Goal: Task Accomplishment & Management: Complete application form

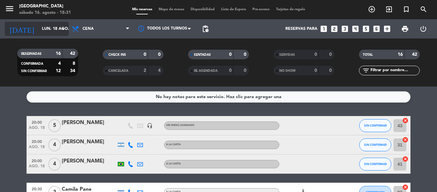
click at [48, 28] on input "lun. 18 ago." at bounding box center [66, 28] width 54 height 11
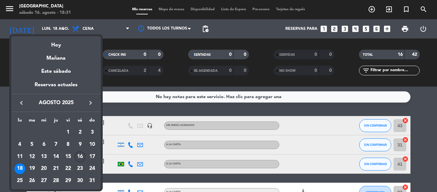
click at [84, 158] on div "16" at bounding box center [80, 156] width 11 height 11
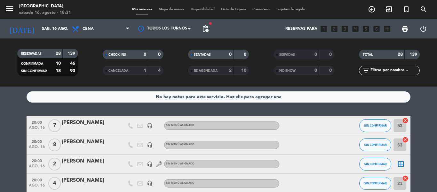
click at [406, 33] on span "print" at bounding box center [405, 28] width 13 height 13
click at [402, 32] on span "print" at bounding box center [405, 29] width 8 height 8
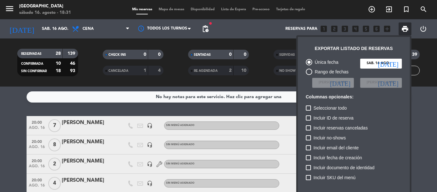
scroll to position [39, 0]
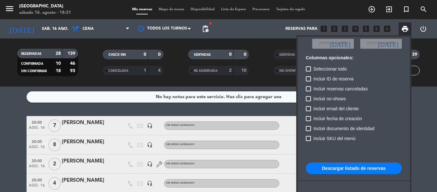
click at [369, 166] on button "Descargar listado de reservas" at bounding box center [354, 168] width 96 height 12
click at [261, 82] on div at bounding box center [218, 96] width 437 height 192
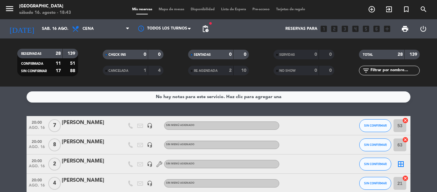
click at [32, 16] on div "menu La Vieja Estación sábado 16. agosto - 18:43" at bounding box center [54, 9] width 109 height 15
click at [39, 27] on input "sáb. 16 ago." at bounding box center [66, 28] width 54 height 11
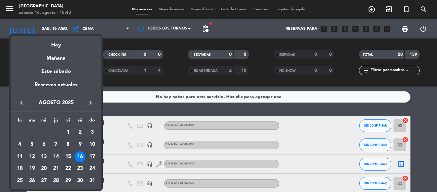
click at [69, 168] on div "22" at bounding box center [68, 168] width 11 height 11
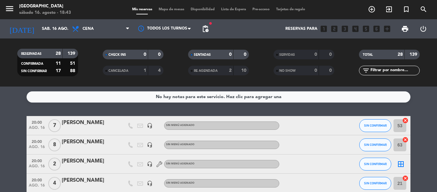
type input "vie. 22 ago."
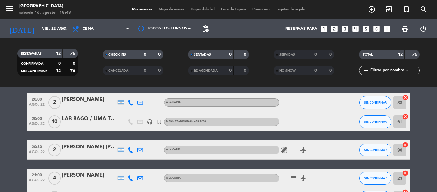
scroll to position [0, 0]
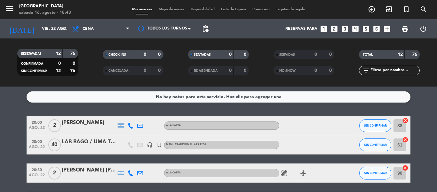
click at [336, 27] on icon "looks_two" at bounding box center [334, 29] width 8 height 8
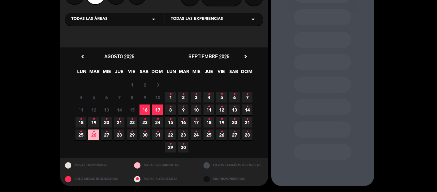
click at [131, 122] on span "22 •" at bounding box center [132, 122] width 11 height 11
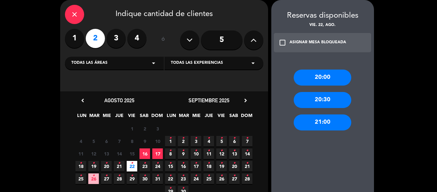
click at [329, 71] on div "20:00" at bounding box center [323, 77] width 58 height 16
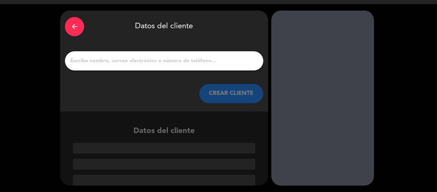
scroll to position [15, 0]
click at [170, 61] on input "1" at bounding box center [164, 60] width 189 height 9
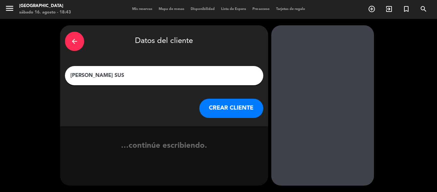
scroll to position [0, 0]
type input "[PERSON_NAME]"
click at [228, 108] on button "CREAR CLIENTE" at bounding box center [231, 108] width 64 height 19
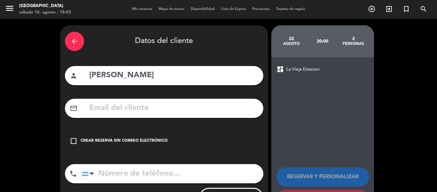
click at [152, 144] on div "Crear reserva sin correo electrónico" at bounding box center [124, 141] width 87 height 6
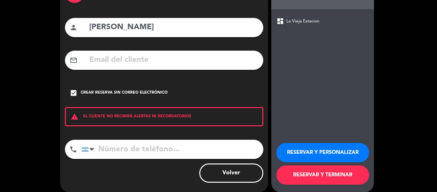
scroll to position [55, 0]
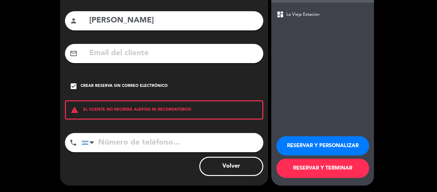
click at [338, 172] on button "RESERVAR Y TERMINAR" at bounding box center [323, 167] width 93 height 19
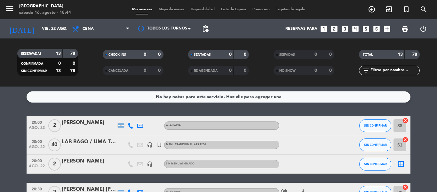
click at [96, 80] on div "RESERVADAS 13 78 CONFIRMADA 0 0 SIN CONFIRMAR 13 78 CHECK INS 0 0 CANCELADA 0 0…" at bounding box center [218, 62] width 437 height 48
click at [39, 26] on input "vie. 22 ago." at bounding box center [66, 28] width 54 height 11
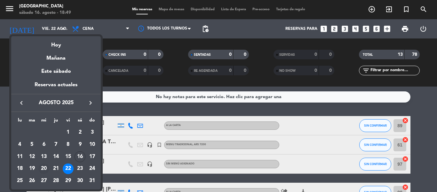
click at [45, 169] on div "20" at bounding box center [43, 168] width 11 height 11
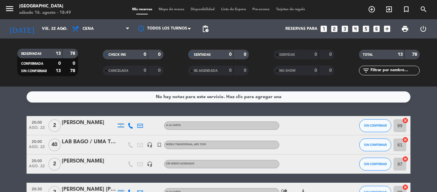
type input "mié. 20 ago."
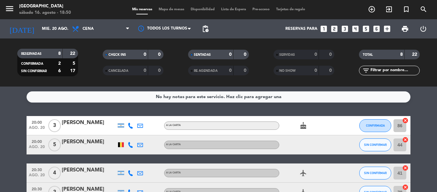
click at [334, 28] on icon "looks_two" at bounding box center [334, 29] width 8 height 8
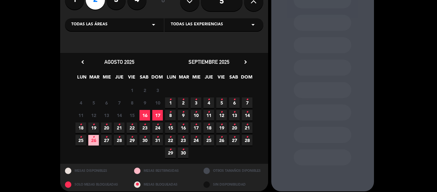
click at [108, 125] on span "20 •" at bounding box center [106, 127] width 11 height 11
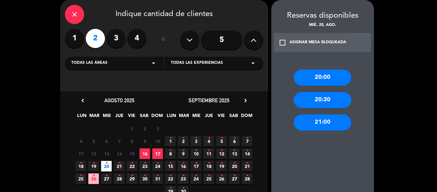
click at [323, 72] on div "20:00" at bounding box center [323, 77] width 58 height 16
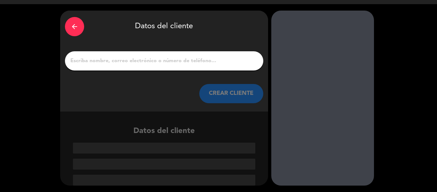
scroll to position [15, 0]
click at [114, 63] on input "1" at bounding box center [164, 60] width 189 height 9
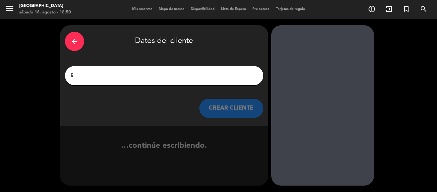
scroll to position [0, 0]
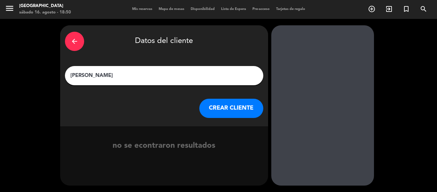
type input "[PERSON_NAME]"
click at [248, 108] on button "CREAR CLIENTE" at bounding box center [231, 108] width 64 height 19
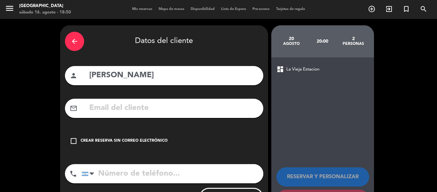
click at [111, 141] on div "Crear reserva sin correo electrónico" at bounding box center [124, 141] width 87 height 6
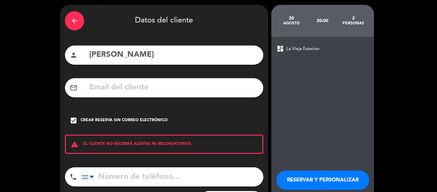
scroll to position [55, 0]
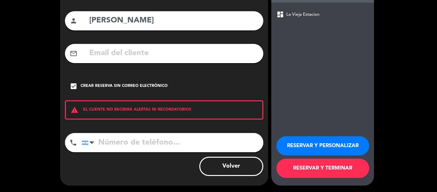
click at [340, 170] on button "RESERVAR Y TERMINAR" at bounding box center [323, 167] width 93 height 19
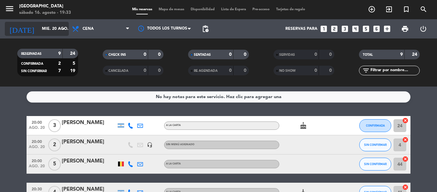
click at [39, 27] on input "mié. 20 ago." at bounding box center [66, 28] width 54 height 11
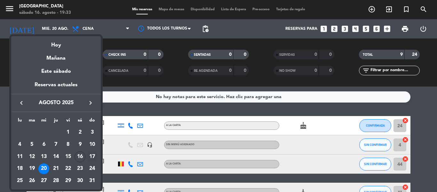
click at [94, 158] on div "17" at bounding box center [92, 156] width 11 height 11
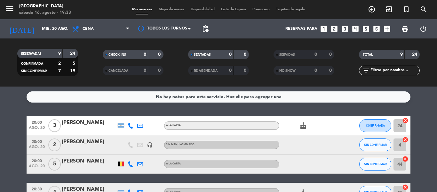
type input "dom. 17 ago."
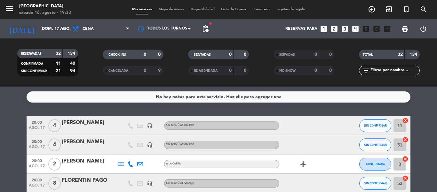
click at [359, 25] on icon "looks_4" at bounding box center [356, 29] width 8 height 8
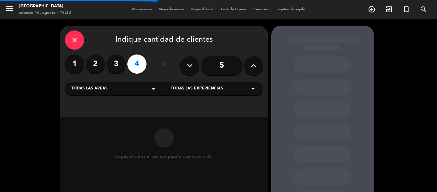
click at [214, 71] on input "5" at bounding box center [222, 65] width 42 height 19
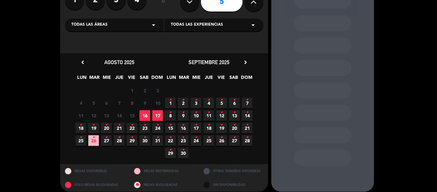
scroll to position [64, 0]
click at [159, 114] on span "17" at bounding box center [157, 115] width 11 height 11
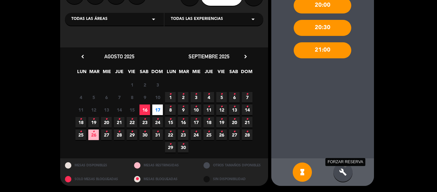
click at [346, 168] on icon "build" at bounding box center [343, 172] width 8 height 8
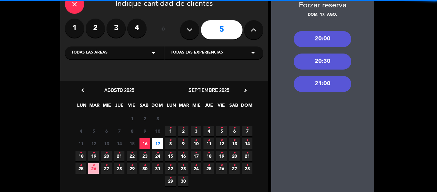
scroll to position [0, 0]
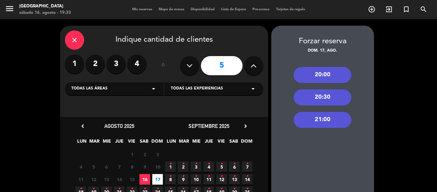
click at [321, 72] on div "20:00" at bounding box center [323, 75] width 58 height 16
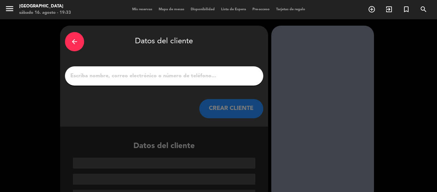
click at [139, 76] on input "1" at bounding box center [164, 75] width 189 height 9
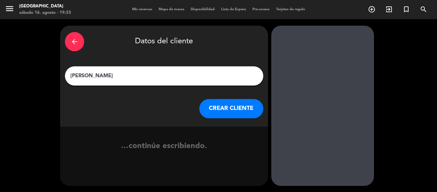
type input "[PERSON_NAME]"
click at [230, 112] on button "CREAR CLIENTE" at bounding box center [231, 108] width 64 height 19
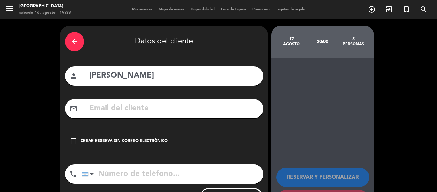
click at [122, 139] on div "Crear reserva sin correo electrónico" at bounding box center [124, 141] width 87 height 6
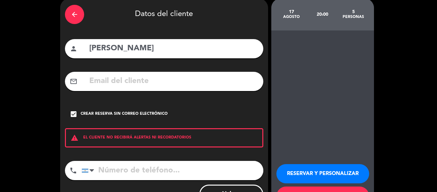
scroll to position [55, 0]
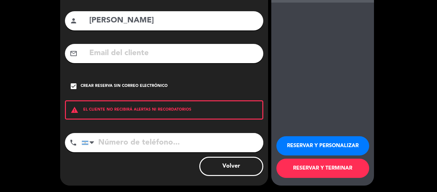
click at [324, 175] on button "RESERVAR Y TERMINAR" at bounding box center [323, 167] width 93 height 19
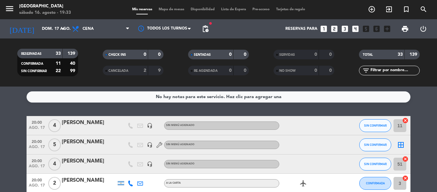
click at [84, 143] on div "[PERSON_NAME]" at bounding box center [89, 142] width 54 height 8
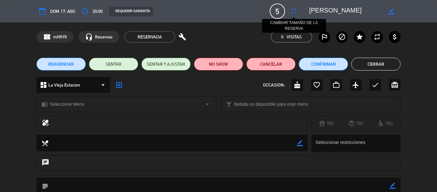
click at [296, 11] on icon "fullscreen" at bounding box center [294, 11] width 8 height 8
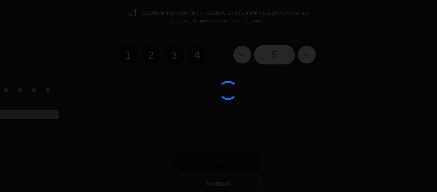
click at [114, 33] on div at bounding box center [218, 96] width 437 height 192
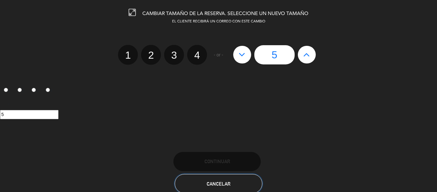
click at [228, 174] on button "Cancelar" at bounding box center [218, 183] width 87 height 19
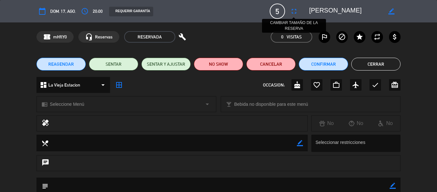
click at [294, 9] on icon "fullscreen" at bounding box center [294, 11] width 8 height 8
